Goal: Transaction & Acquisition: Obtain resource

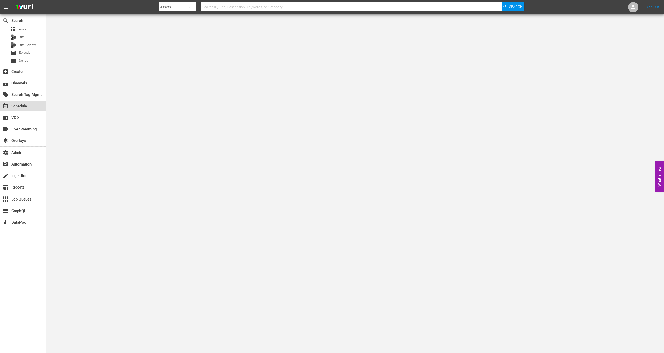
click at [23, 107] on div "event_available Schedule" at bounding box center [14, 105] width 29 height 5
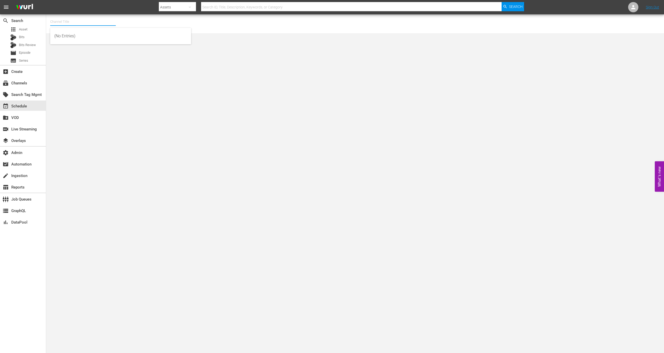
click at [66, 19] on input "text" at bounding box center [83, 22] width 66 height 12
click at [78, 37] on div "DroneTV (1072 - airvuz_dronetv_1)" at bounding box center [120, 36] width 133 height 12
type input "DroneTV (1072 - airvuz_dronetv_1)"
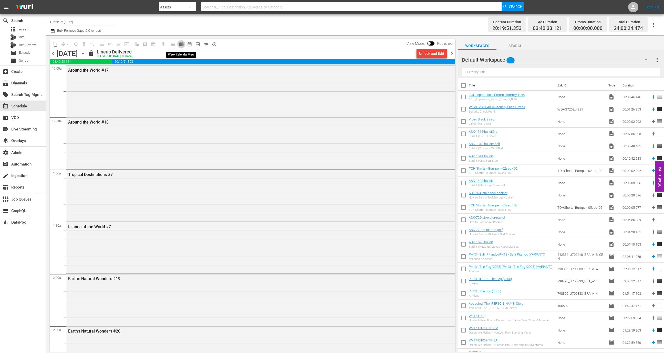
click at [183, 44] on span "calendar_view_week_outlined" at bounding box center [181, 44] width 5 height 5
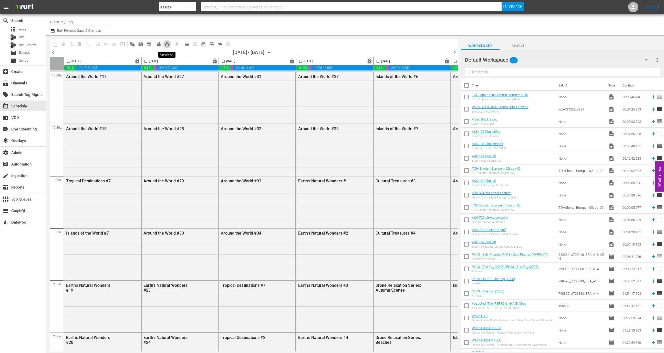
click at [168, 44] on span "lock_open_outlined" at bounding box center [166, 44] width 5 height 5
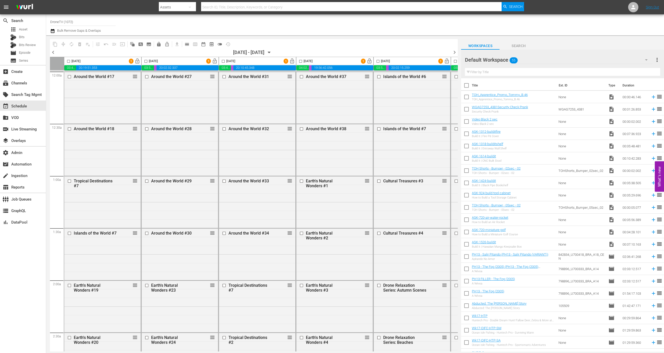
click at [138, 61] on span "lock_open" at bounding box center [137, 61] width 6 height 6
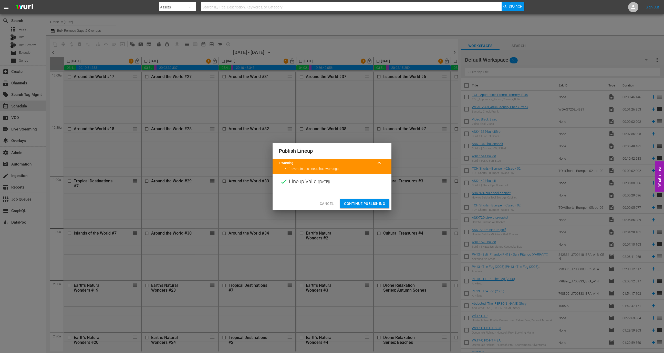
click at [361, 201] on span "Continue Publishing" at bounding box center [364, 204] width 41 height 6
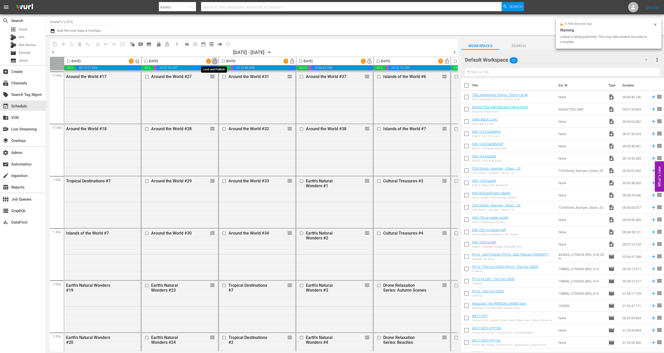
click at [215, 60] on span "lock_open" at bounding box center [215, 61] width 6 height 6
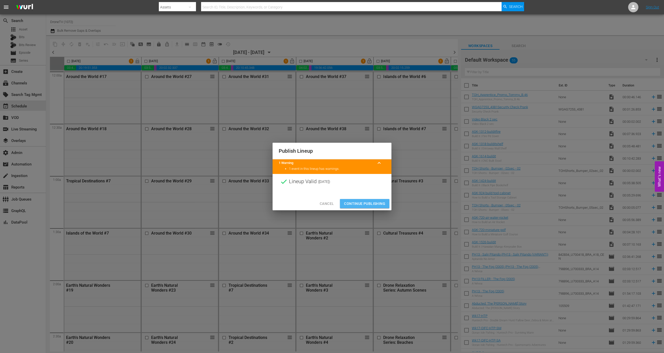
click at [355, 207] on span "Continue Publishing" at bounding box center [364, 204] width 41 height 6
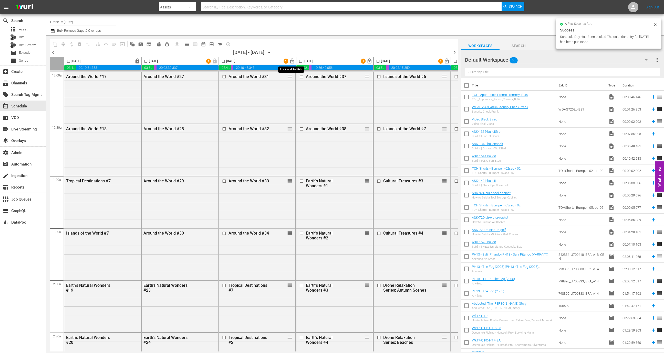
click at [292, 61] on span "lock_open" at bounding box center [292, 61] width 6 height 6
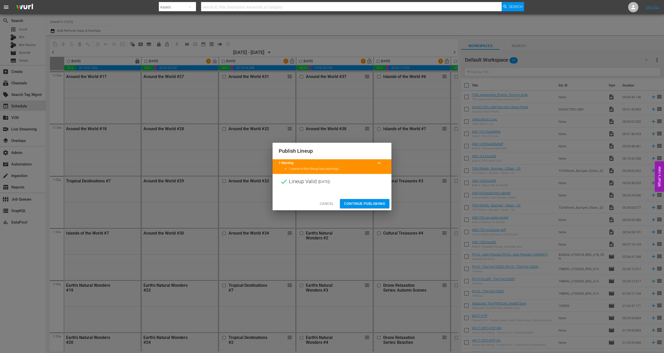
click at [358, 204] on span "Continue Publishing" at bounding box center [364, 204] width 41 height 6
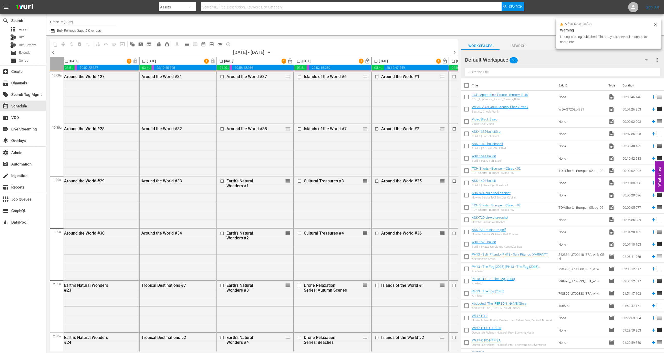
scroll to position [0, 148]
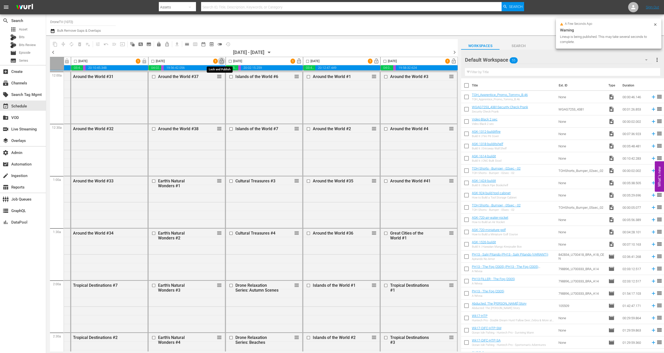
click at [221, 61] on span "lock_open" at bounding box center [222, 61] width 6 height 6
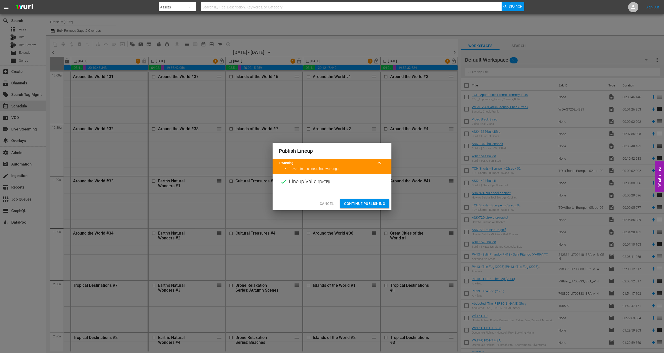
click at [357, 204] on span "Continue Publishing" at bounding box center [364, 204] width 41 height 6
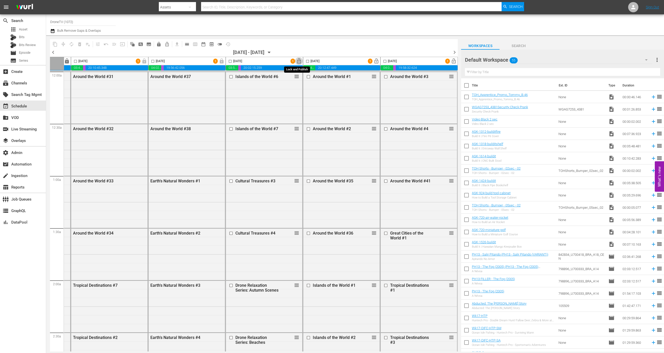
click at [297, 63] on span "lock_open" at bounding box center [299, 61] width 6 height 6
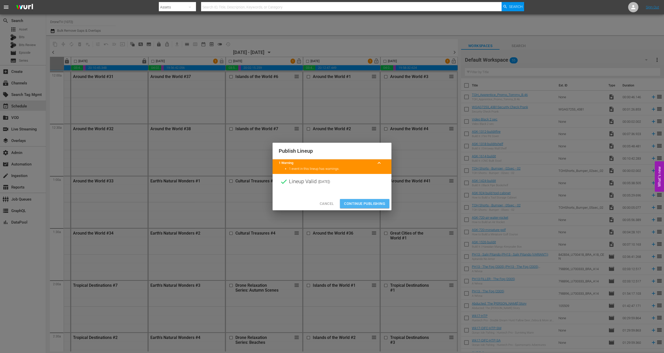
click at [369, 201] on span "Continue Publishing" at bounding box center [364, 204] width 41 height 6
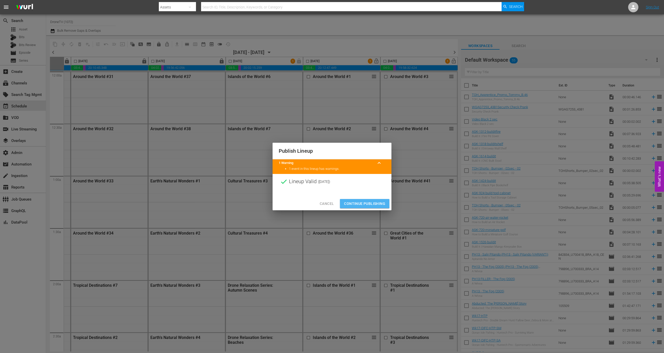
click at [354, 203] on span "Continue Publishing" at bounding box center [364, 204] width 41 height 6
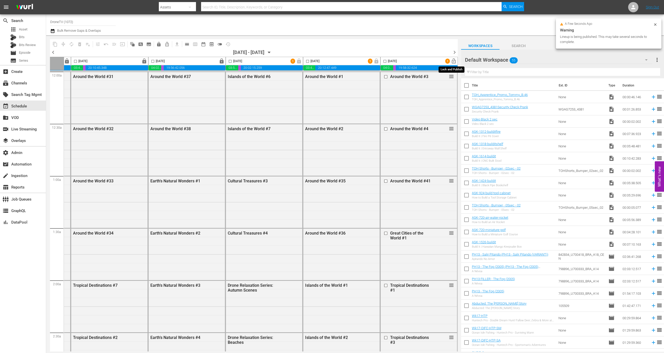
click at [454, 63] on span "lock_open" at bounding box center [454, 61] width 6 height 6
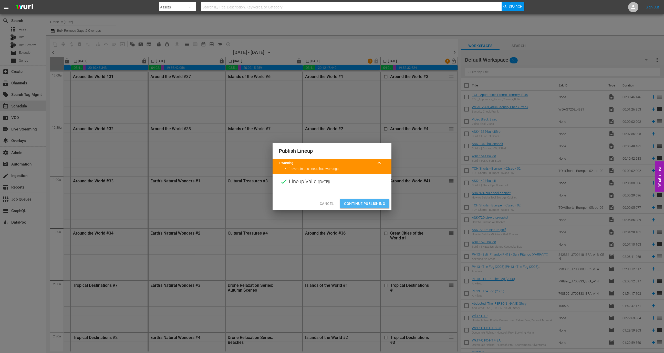
click at [353, 201] on span "Continue Publishing" at bounding box center [364, 204] width 41 height 6
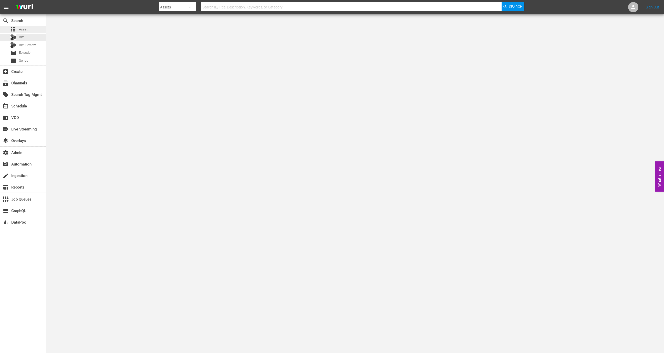
click at [28, 29] on div "apps Asset" at bounding box center [23, 29] width 46 height 7
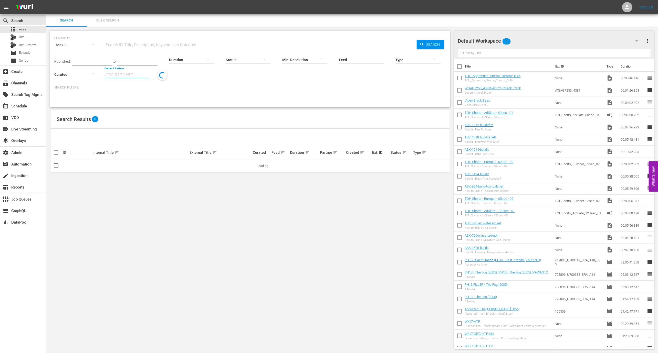
click at [133, 77] on input "Content Partner" at bounding box center [126, 75] width 45 height 18
click at [143, 87] on div "AE Networks (107)" at bounding box center [146, 88] width 75 height 12
type input "AE Networks (107)"
click at [360, 151] on span "sort" at bounding box center [362, 152] width 5 height 5
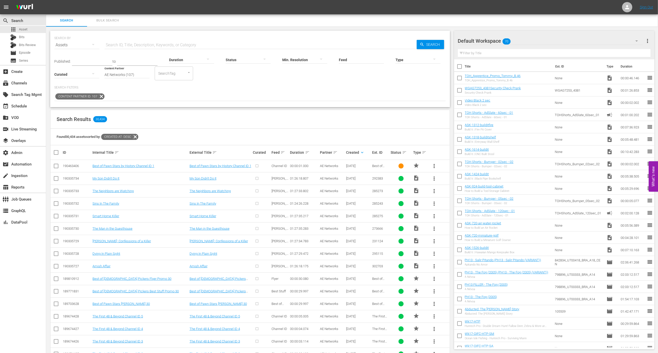
click at [77, 165] on div "190463406" at bounding box center [77, 166] width 28 height 4
copy div "190463406"
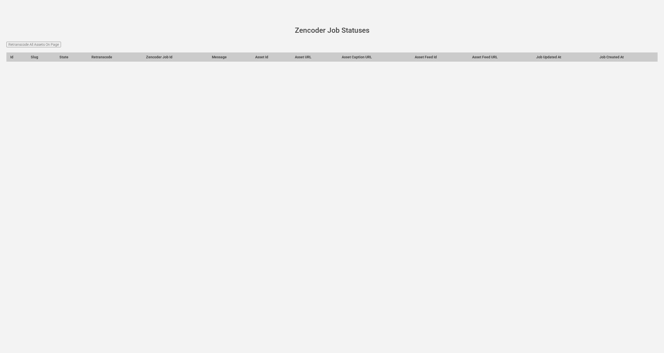
click at [54, 46] on input "Retranscode All Assets On Page" at bounding box center [33, 45] width 55 height 6
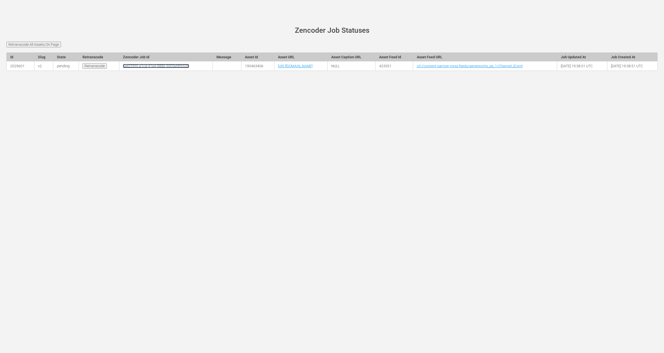
click at [123, 68] on link "6ee235f0-a1cd-41e4-9886-5005ef8fb53b" at bounding box center [156, 66] width 66 height 4
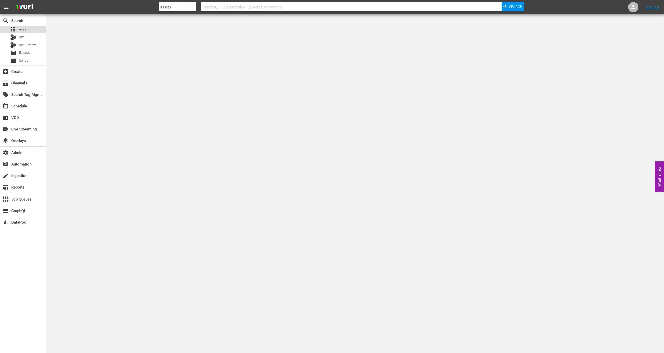
click at [24, 28] on span "Asset" at bounding box center [23, 29] width 8 height 5
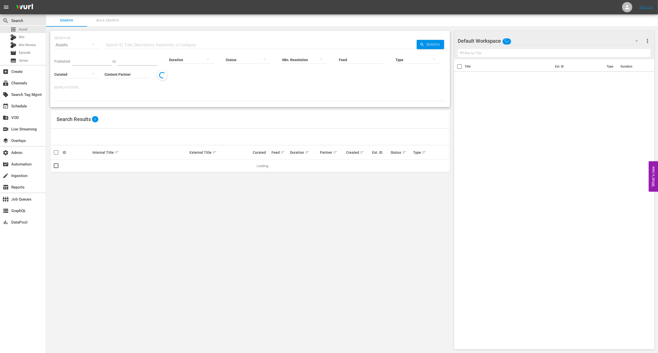
click at [138, 47] on input "text" at bounding box center [260, 45] width 312 height 12
paste input "190463406"
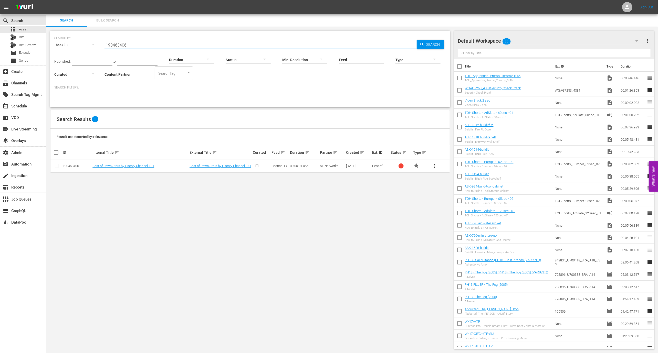
type input "190463406"
click at [433, 168] on span "more_vert" at bounding box center [434, 166] width 6 height 6
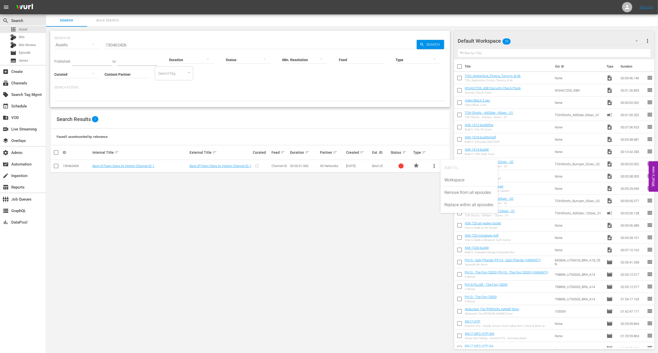
click at [339, 227] on div "SEARCH BY Search By Assets Search ID, Title, Description, Keywords, or Category…" at bounding box center [250, 190] width 408 height 327
click at [55, 150] on input "checkbox" at bounding box center [58, 153] width 10 height 6
click at [57, 154] on input "checkbox" at bounding box center [58, 153] width 10 height 6
checkbox input "true"
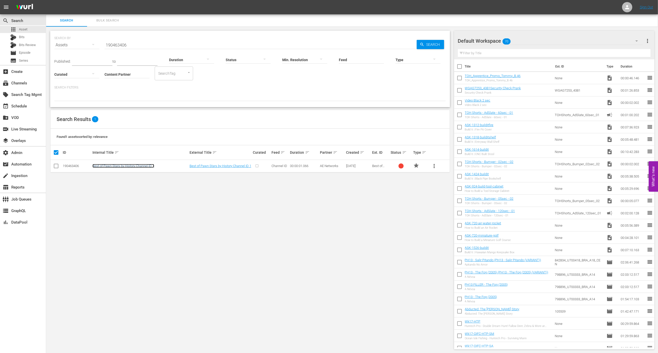
click at [112, 168] on link "Best of Pawn Stars by History Channel ID 1" at bounding box center [123, 166] width 62 height 4
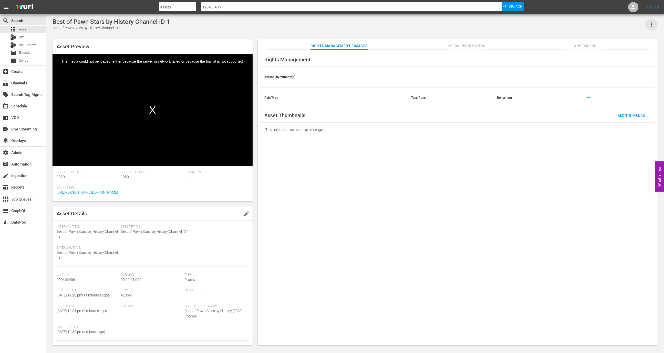
click at [653, 27] on icon "button" at bounding box center [651, 25] width 6 height 6
click at [616, 70] on div "DELETE" at bounding box center [628, 72] width 49 height 12
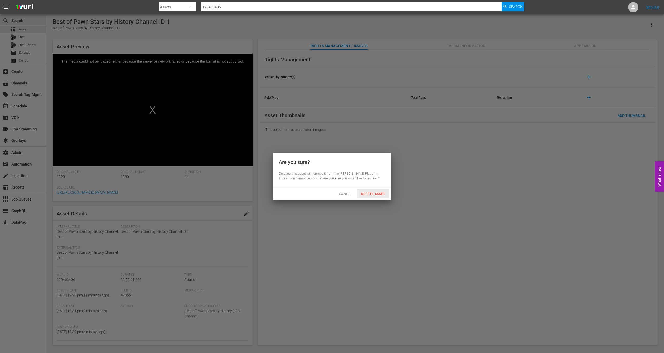
click at [367, 197] on div "Delete Asset" at bounding box center [373, 193] width 33 height 9
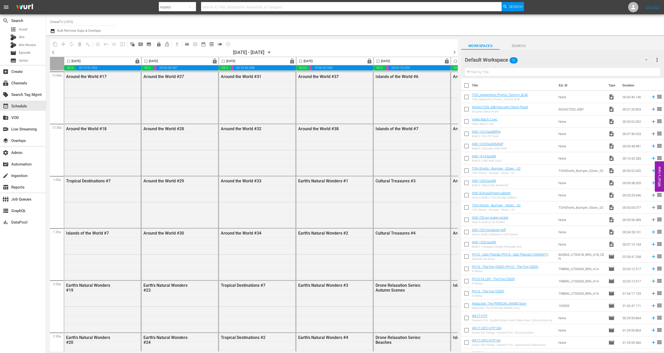
scroll to position [0, 148]
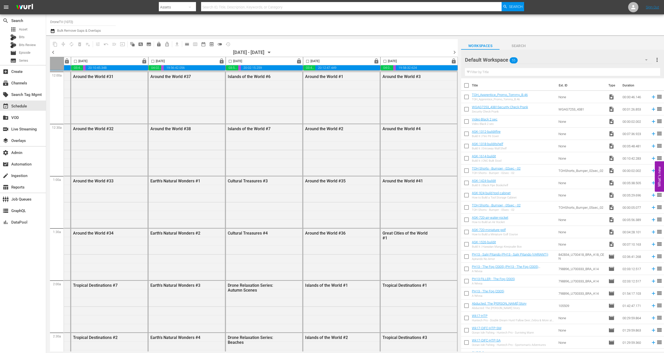
click at [83, 24] on input "DroneTV (1072)" at bounding box center [83, 22] width 66 height 12
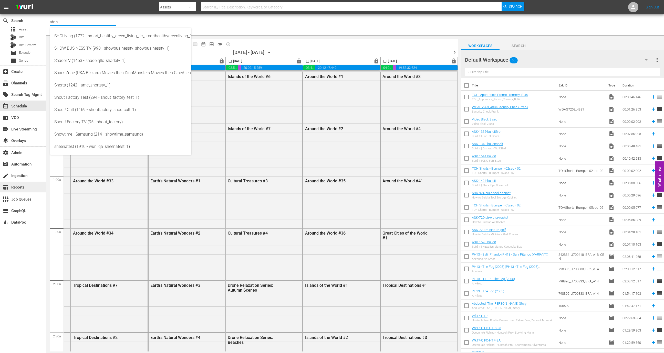
type input "shark"
click at [22, 185] on div "table_chart Reports" at bounding box center [14, 186] width 29 height 5
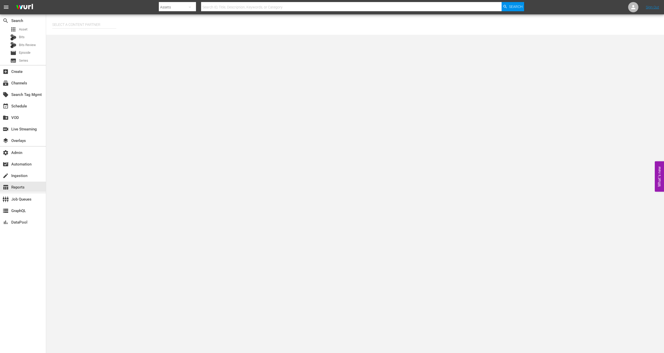
click at [83, 21] on input "text" at bounding box center [84, 24] width 64 height 12
click at [86, 57] on div "Sony (155) Sony Pictures Television (202)" at bounding box center [93, 45] width 83 height 29
click at [109, 55] on div "Sony Pictures Television (202)" at bounding box center [93, 51] width 75 height 12
type input "Sony Pictures Television (202)"
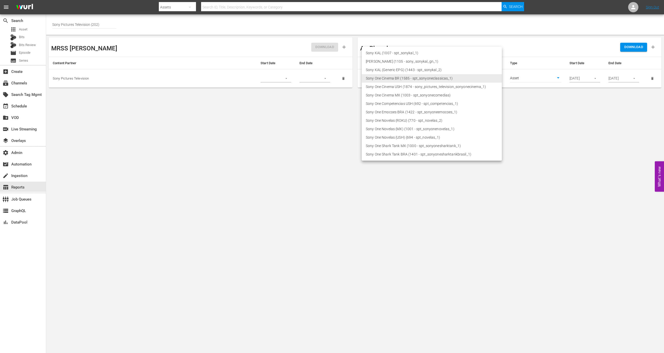
click at [417, 81] on body "menu Search By Assets Search ID, Title, Description, Keywords, or Category Sear…" at bounding box center [332, 176] width 664 height 353
click at [408, 148] on li "Sony One Shark Tank MX (1000 - spt_sonyonesharktank_1)" at bounding box center [431, 146] width 140 height 8
type input "1000"
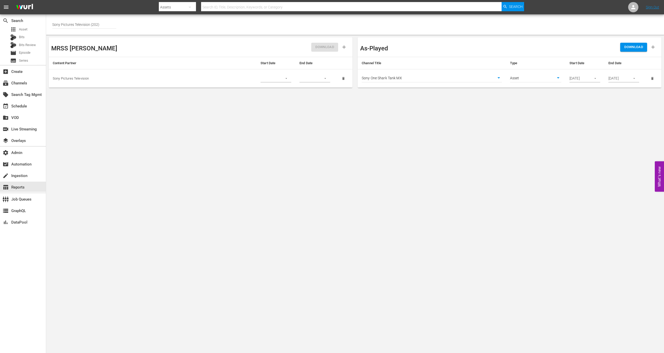
click at [542, 79] on body "menu Search By Assets Search ID, Title, Description, Keywords, or Category Sear…" at bounding box center [332, 176] width 664 height 353
click at [539, 86] on li "Episode" at bounding box center [535, 87] width 51 height 8
type input "episode"
click at [591, 79] on button "button" at bounding box center [595, 78] width 10 height 10
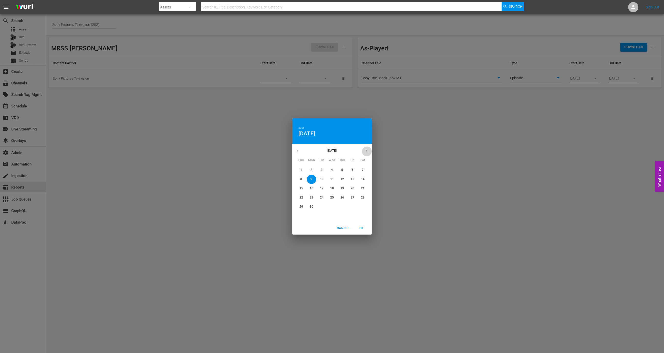
click at [365, 151] on icon "button" at bounding box center [367, 152] width 4 height 4
click at [366, 152] on icon "button" at bounding box center [367, 152] width 4 height 4
click at [324, 196] on span "19" at bounding box center [321, 198] width 9 height 4
click at [358, 227] on span "OK" at bounding box center [361, 228] width 12 height 5
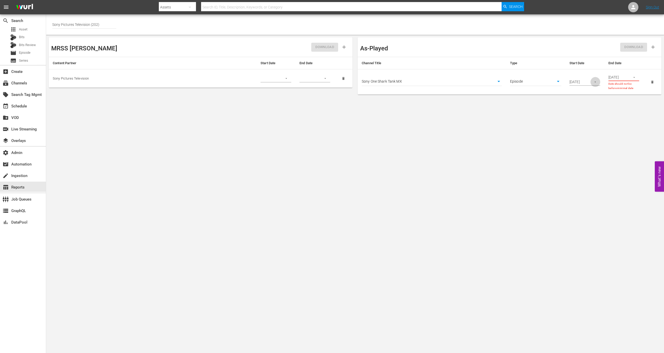
click at [596, 81] on icon "button" at bounding box center [595, 82] width 4 height 4
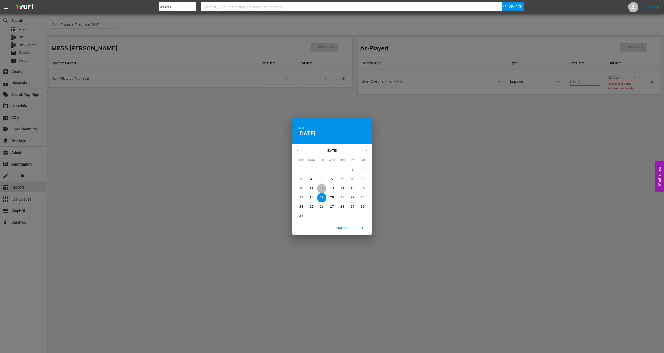
click at [322, 186] on button "12" at bounding box center [321, 188] width 9 height 9
click at [360, 227] on span "OK" at bounding box center [361, 228] width 12 height 5
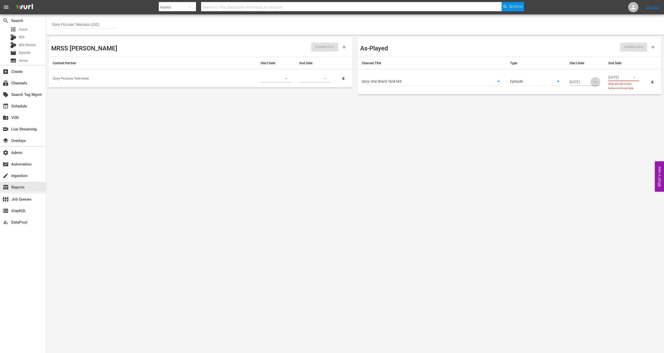
click at [593, 81] on icon "button" at bounding box center [595, 82] width 4 height 4
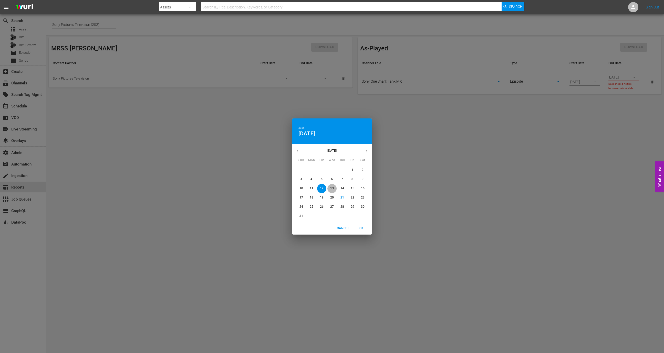
click at [336, 188] on span "13" at bounding box center [331, 188] width 9 height 4
click at [361, 222] on div "Cancel OK" at bounding box center [331, 228] width 79 height 13
click at [361, 227] on span "OK" at bounding box center [361, 228] width 12 height 5
type input "[DATE]"
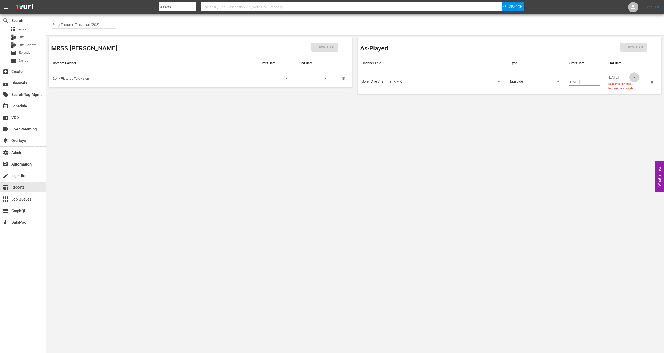
click at [634, 76] on icon "button" at bounding box center [634, 78] width 4 height 4
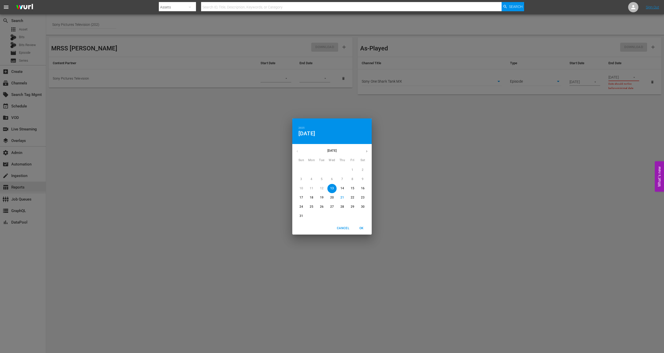
click at [330, 201] on button "20" at bounding box center [331, 197] width 9 height 9
click at [363, 229] on span "OK" at bounding box center [361, 228] width 12 height 5
type input "[DATE]"
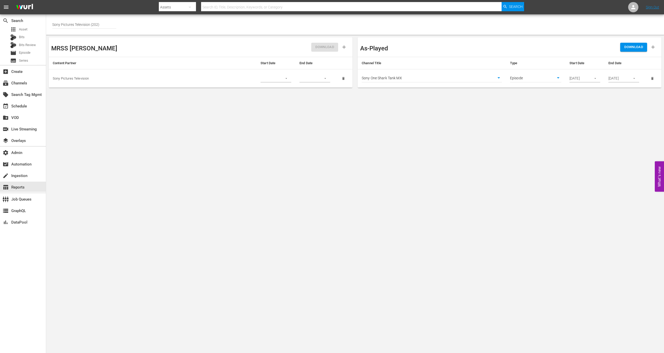
click at [624, 51] on button "DOWNLOAD" at bounding box center [633, 47] width 27 height 9
